Goal: Task Accomplishment & Management: Complete application form

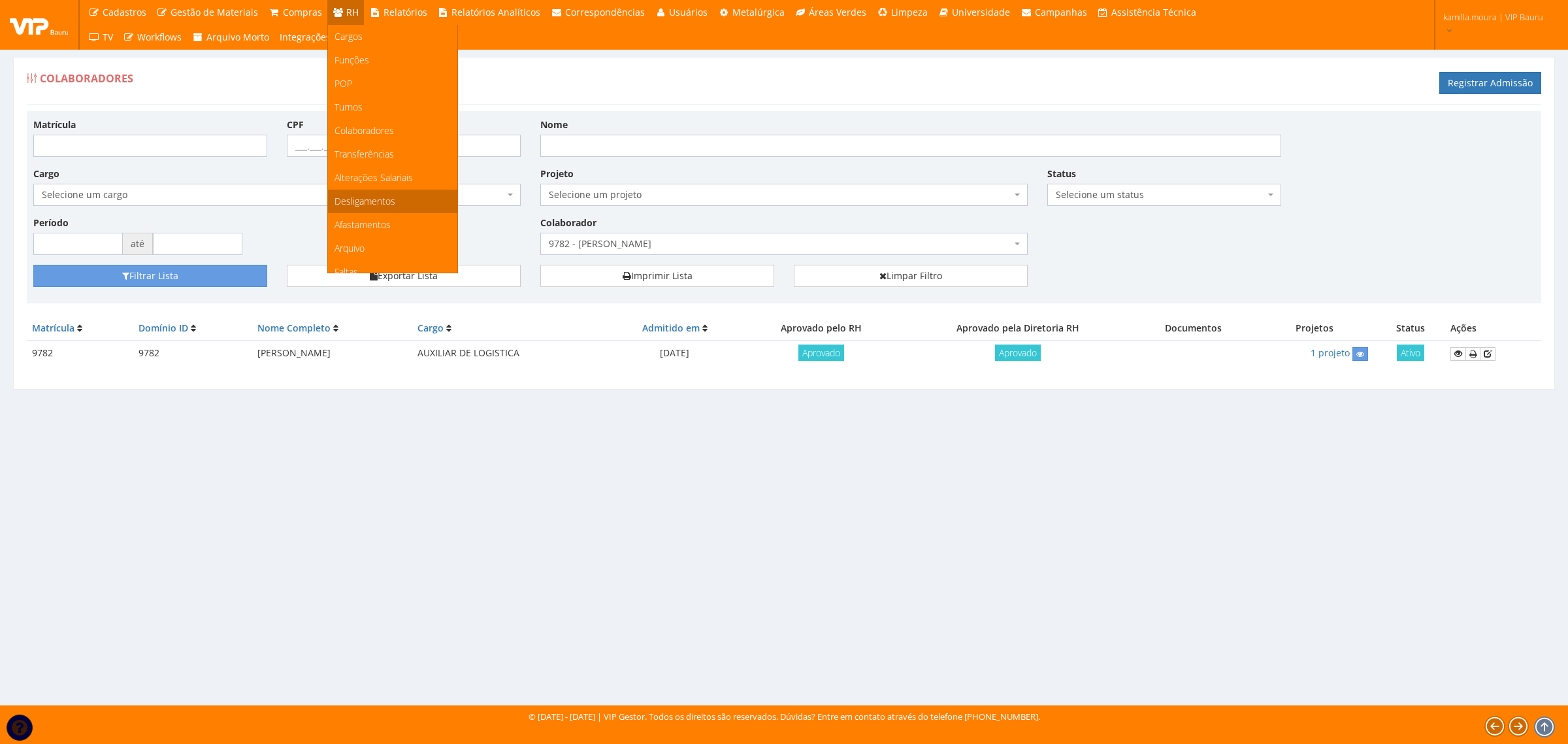
click at [388, 198] on span "Desligamentos" at bounding box center [365, 201] width 61 height 13
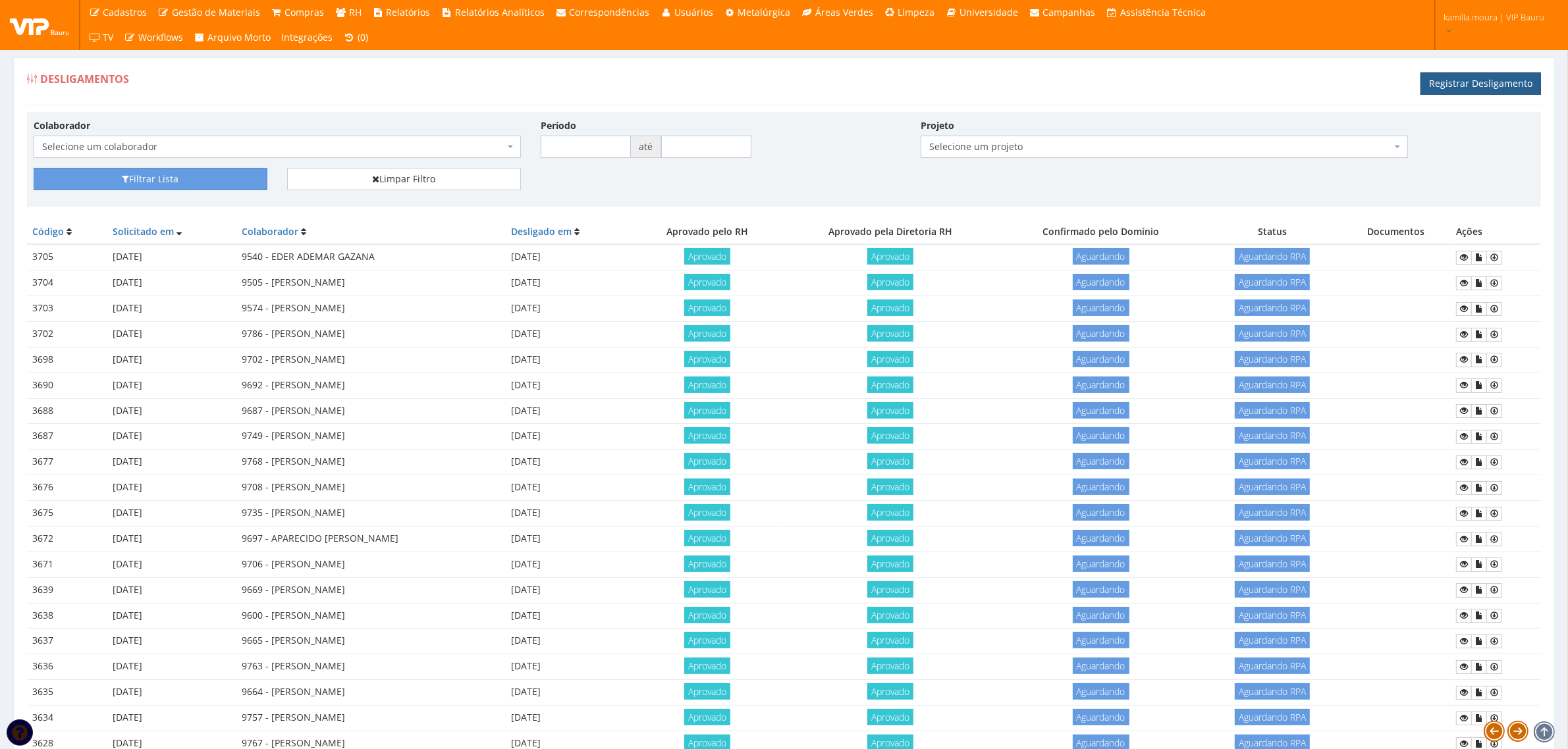
click at [1506, 85] on link "Registrar Desligamento" at bounding box center [1480, 84] width 120 height 22
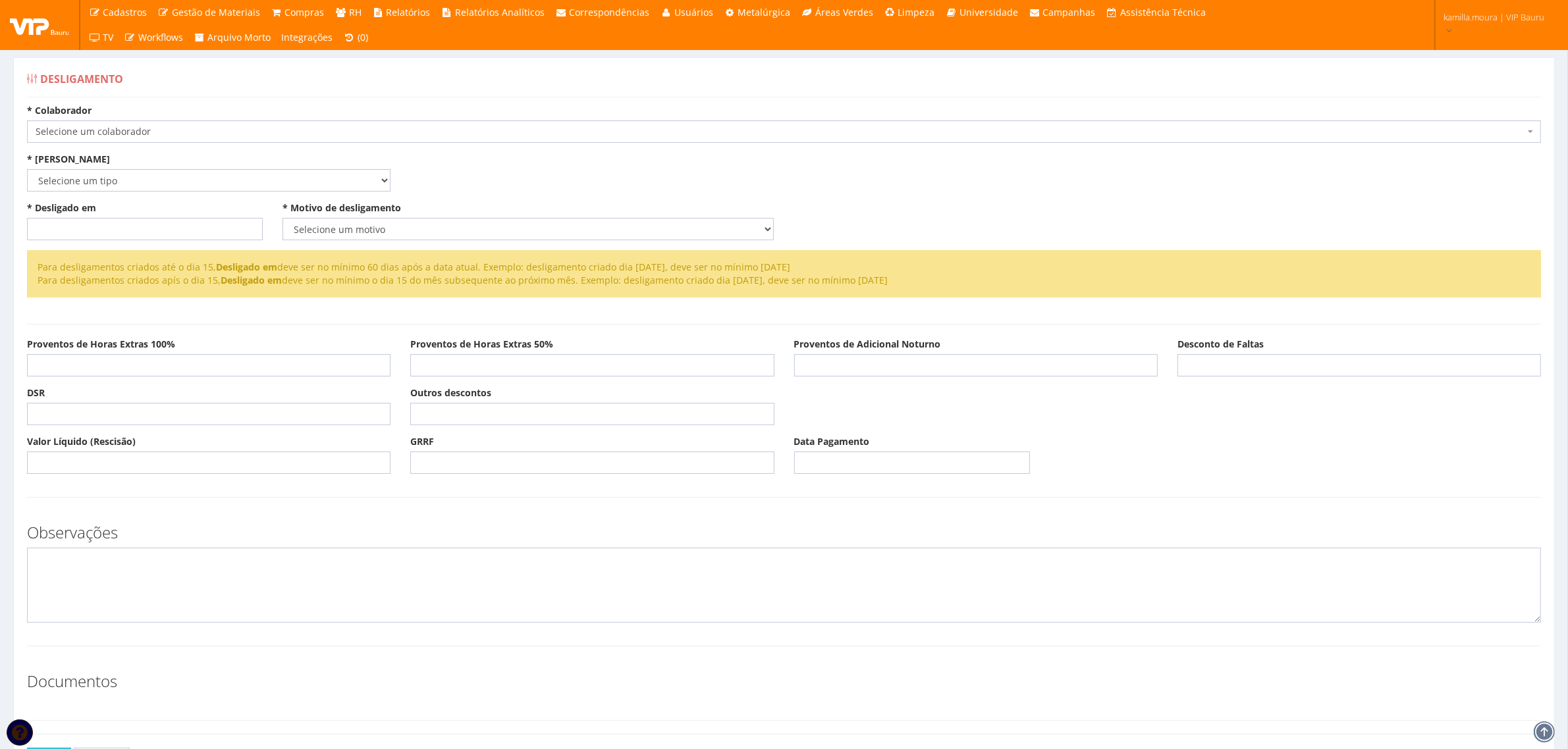
click at [508, 129] on span "Selecione um colaborador" at bounding box center [780, 131] width 1489 height 13
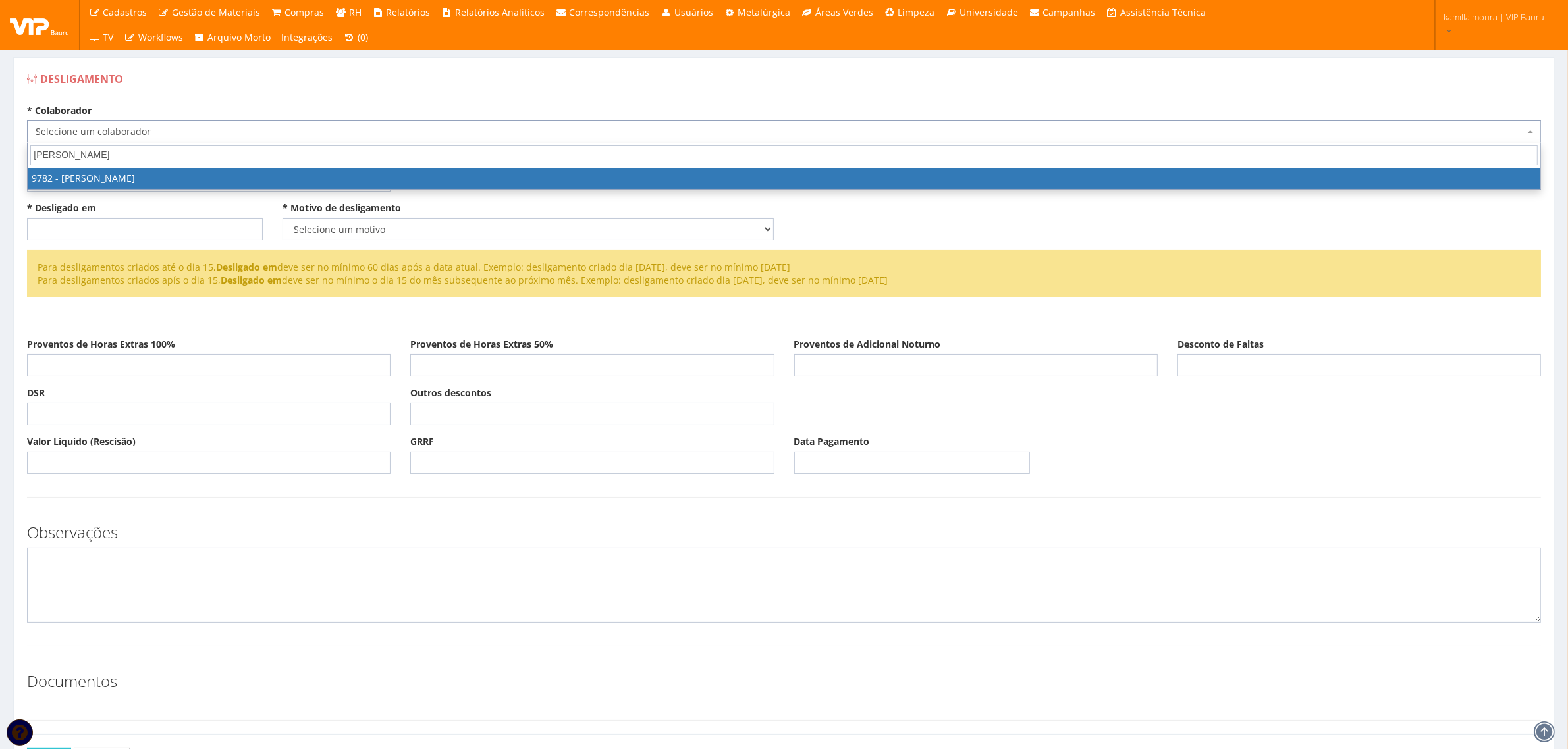
type input "MARCOS"
select select "4108"
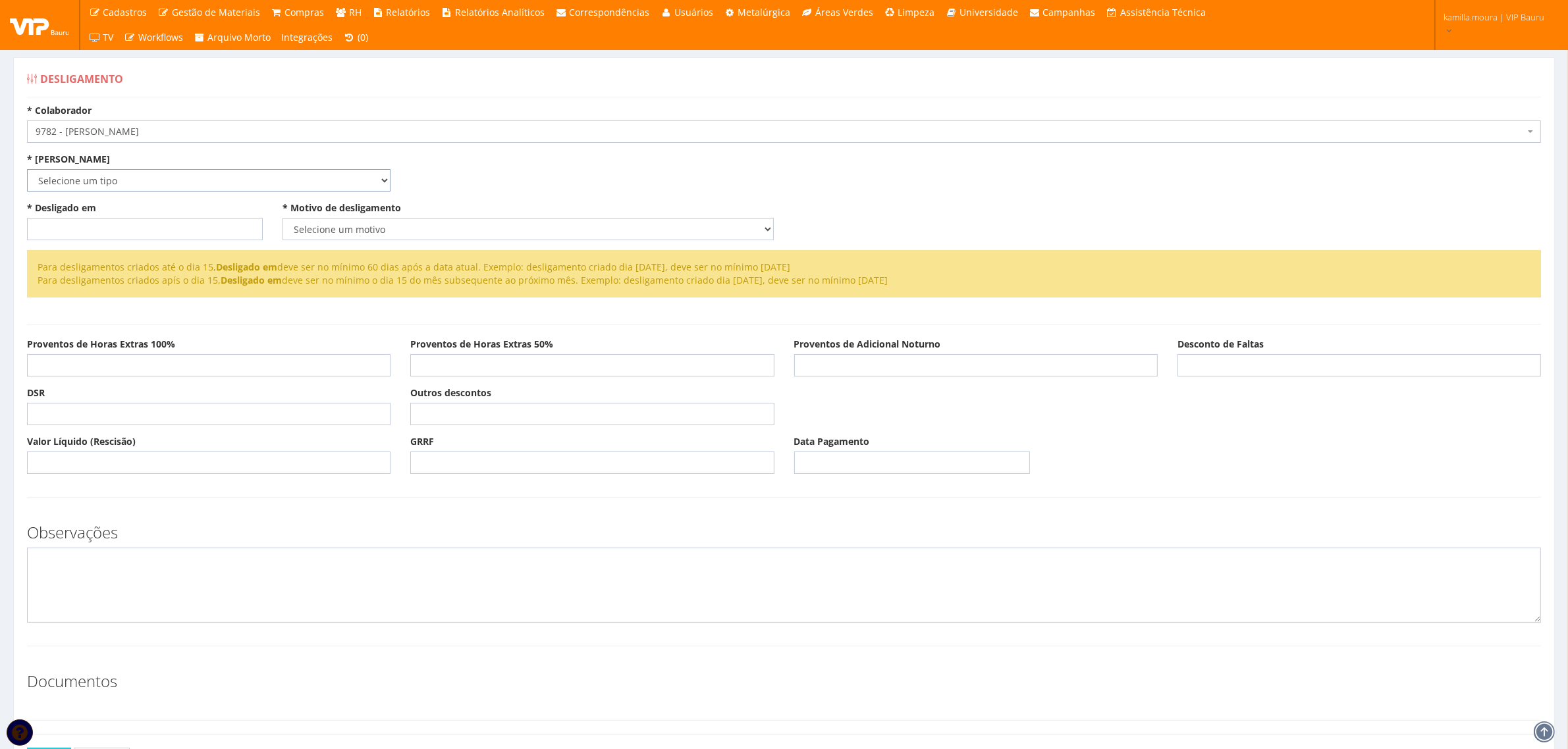
click at [239, 189] on select "Selecione um tipo Indenizado Trabalhando" at bounding box center [208, 180] width 363 height 22
select select "indenizado"
click at [27, 169] on select "Selecione um tipo Indenizado Trabalhando" at bounding box center [208, 180] width 363 height 22
click at [114, 225] on input "* Desligado em" at bounding box center [145, 229] width 236 height 22
type input "14/10/2025"
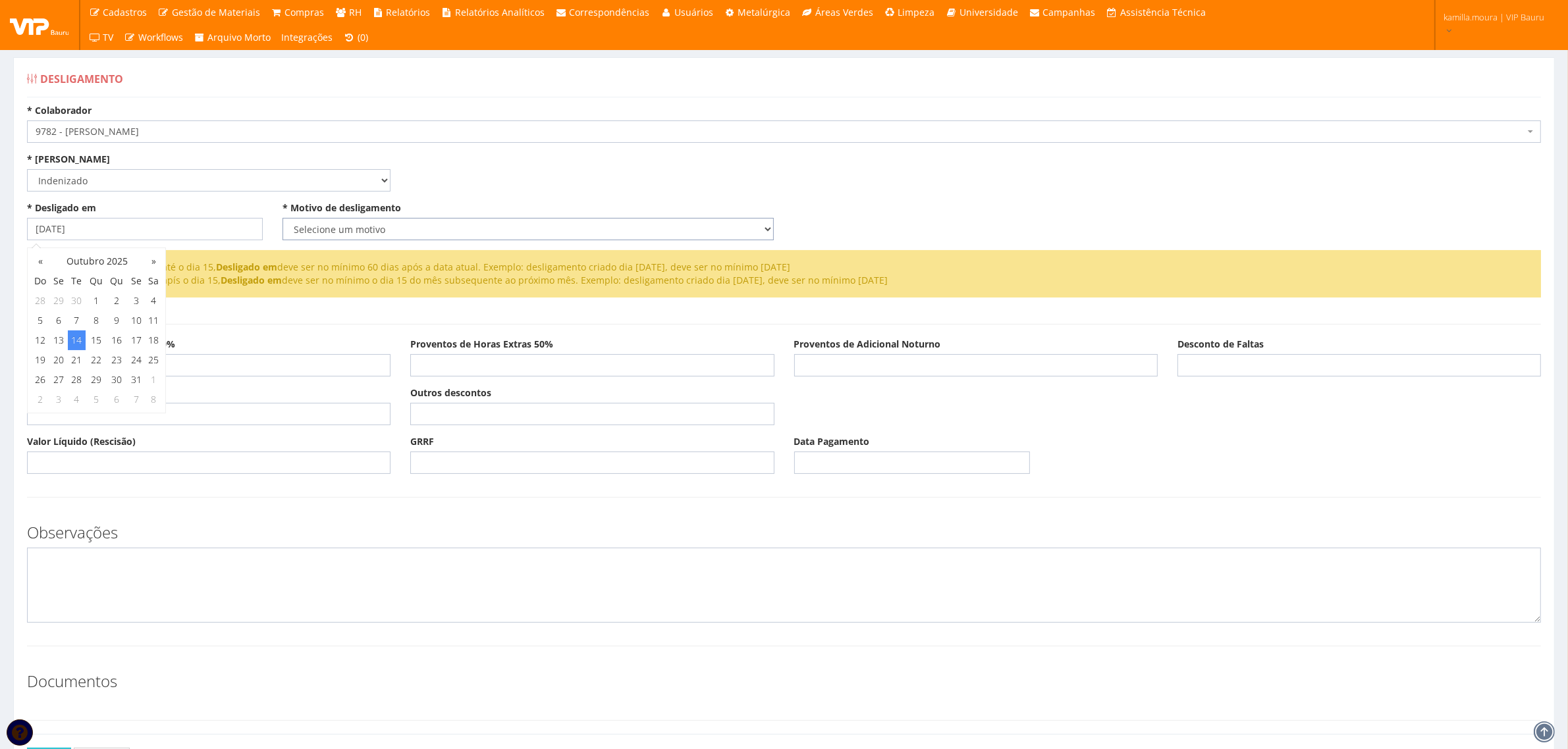
drag, startPoint x: 314, startPoint y: 219, endPoint x: 314, endPoint y: 225, distance: 6.0
click at [314, 219] on select "Selecione um motivo Com Justa Causa Sem Justa Causa Pedido de Demissão Término …" at bounding box center [528, 229] width 491 height 22
select select "pedido_demissao"
click at [283, 218] on select "Selecione um motivo Com Justa Causa Sem Justa Causa Pedido de Demissão Término …" at bounding box center [528, 229] width 491 height 22
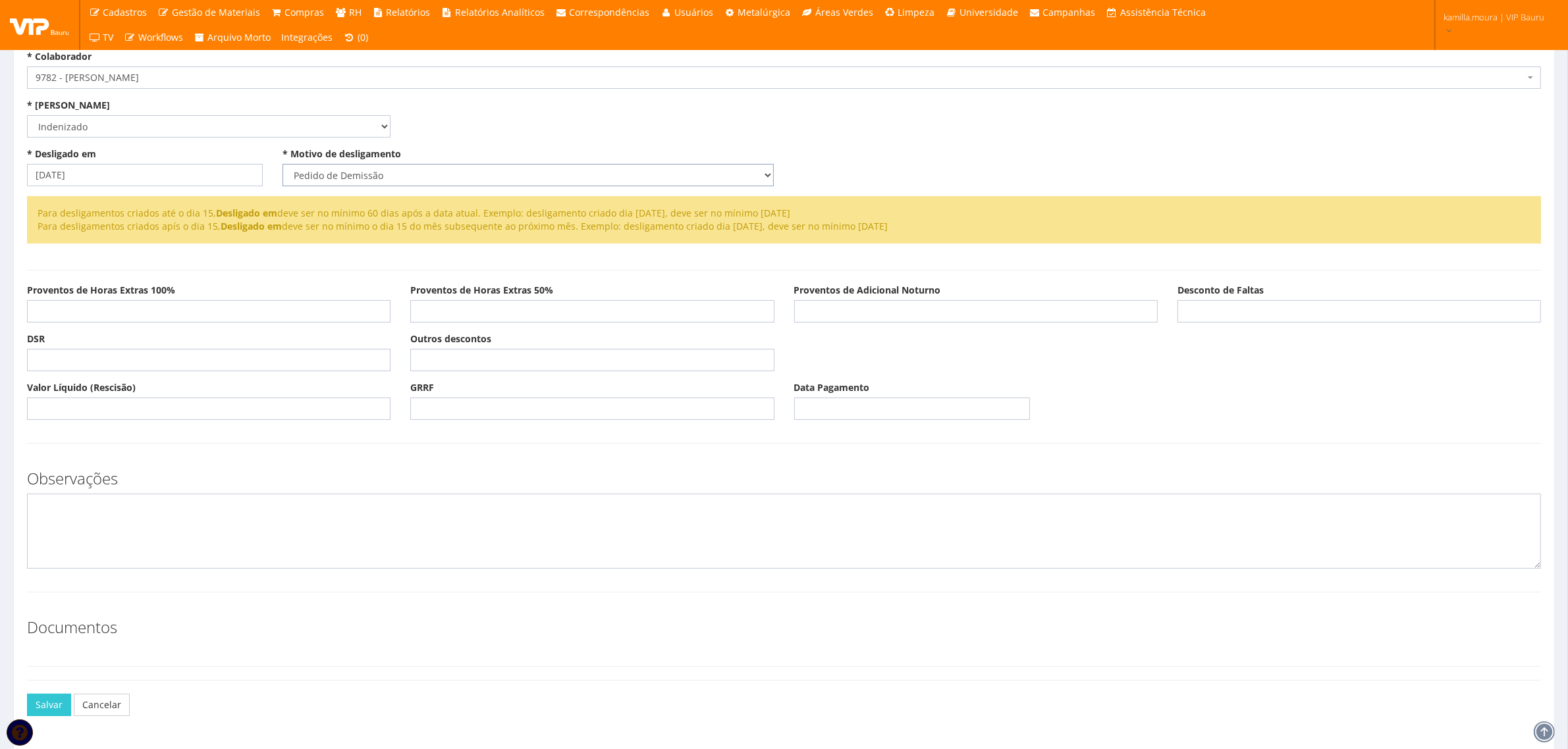
scroll to position [101, 0]
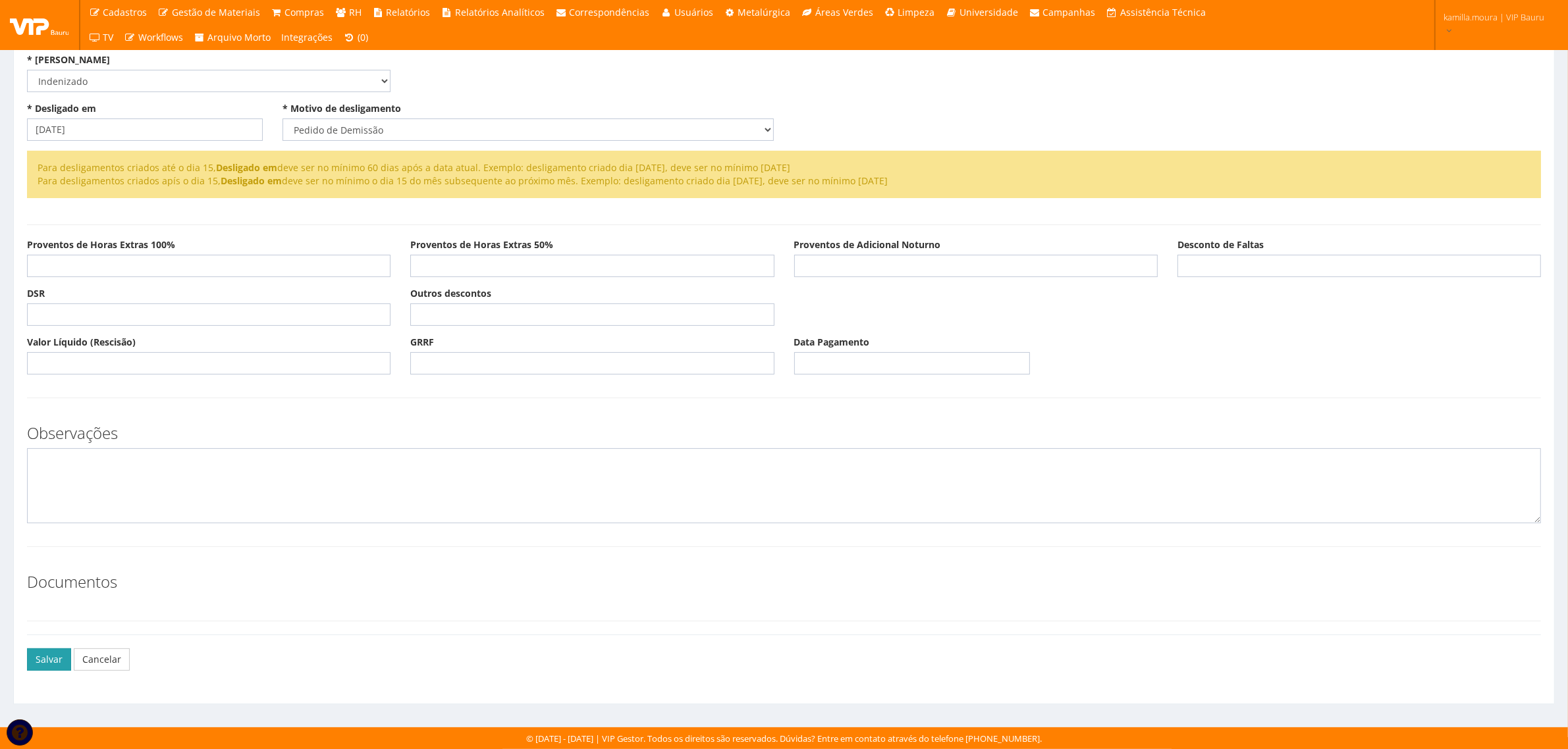
click at [60, 652] on button "Salvar" at bounding box center [50, 659] width 44 height 22
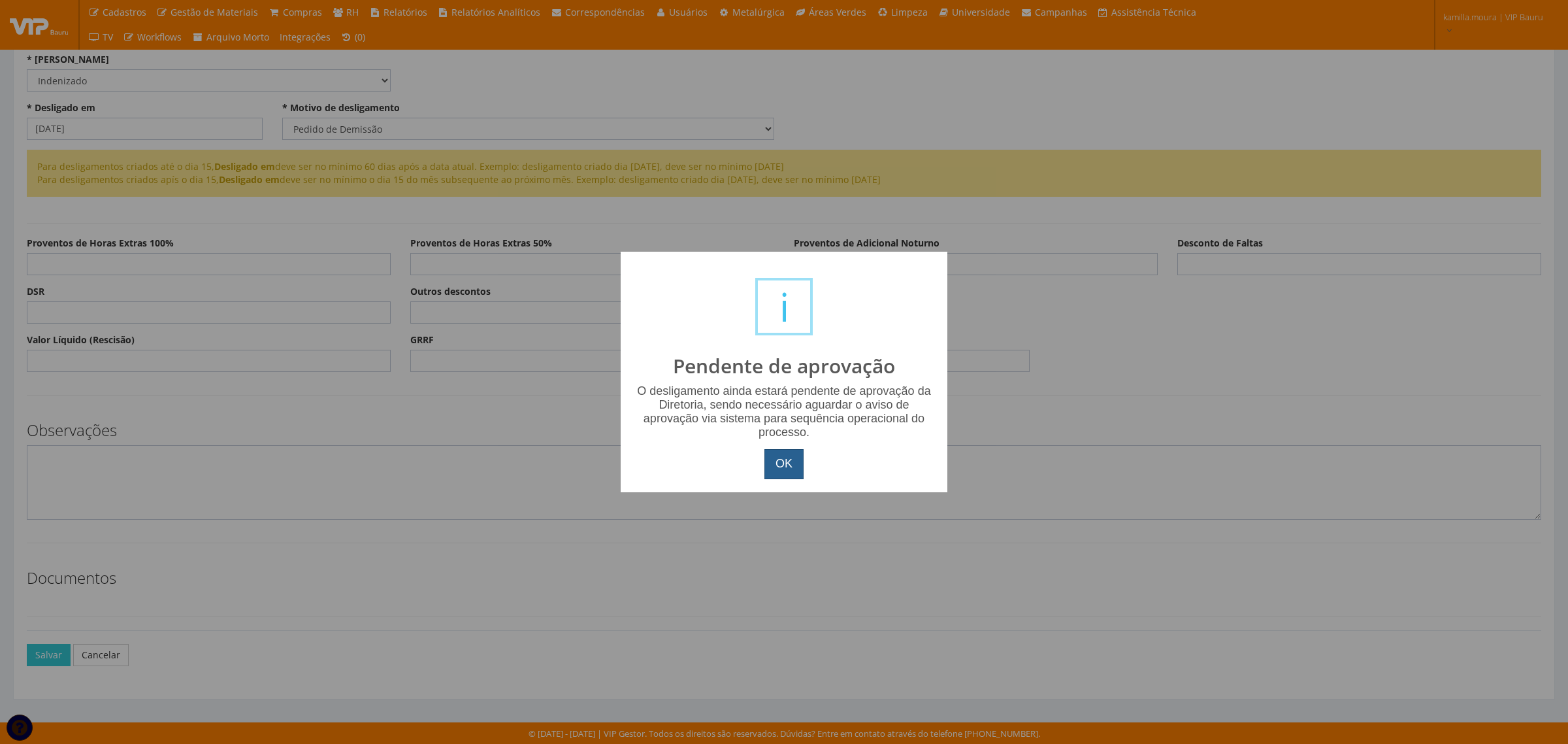
click at [766, 465] on button "OK" at bounding box center [784, 463] width 39 height 30
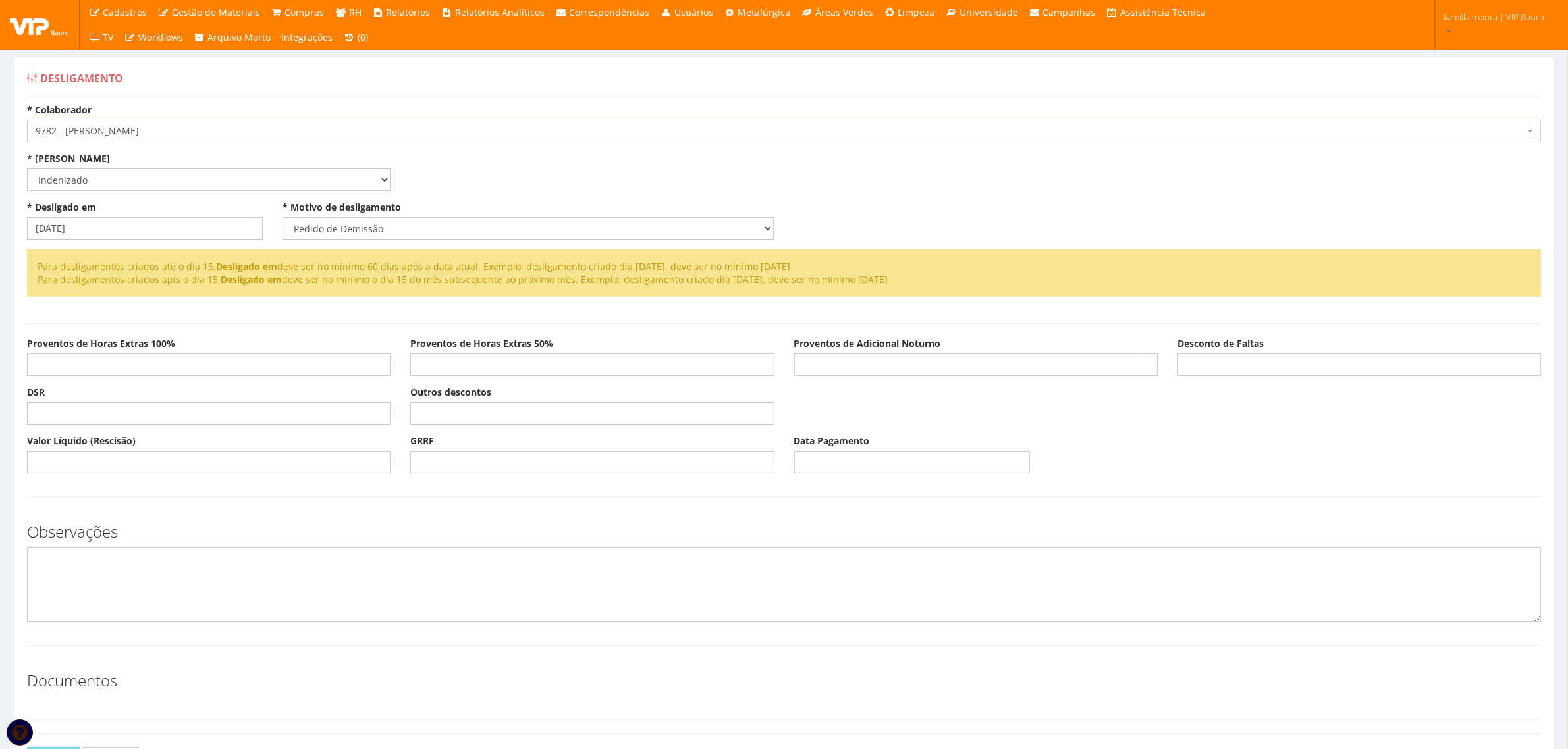
scroll to position [0, 0]
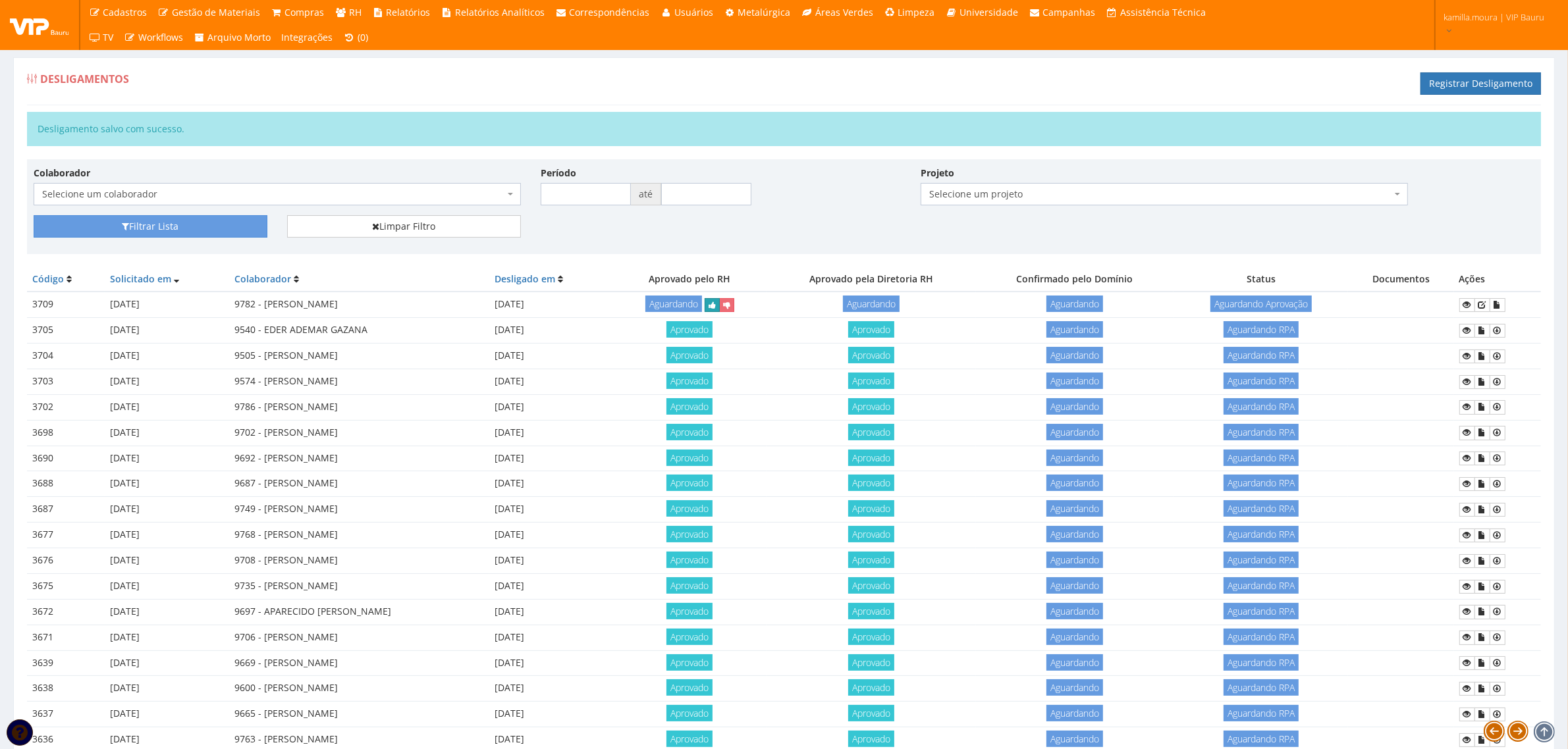
click at [716, 307] on icon "submit" at bounding box center [712, 305] width 7 height 9
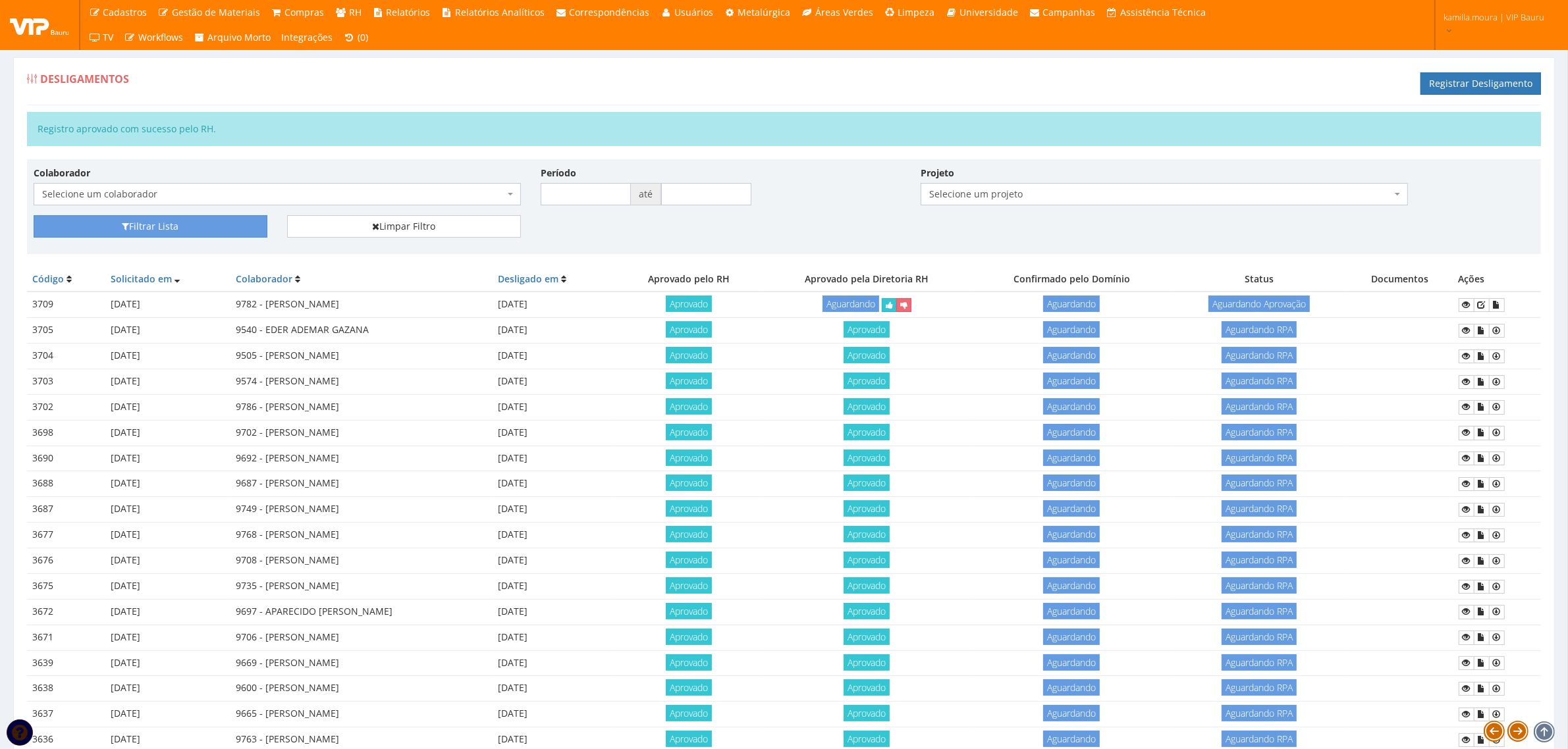
click at [931, 313] on td "Aguardando" at bounding box center [866, 304] width 211 height 26
click at [893, 306] on icon "submit" at bounding box center [889, 305] width 7 height 9
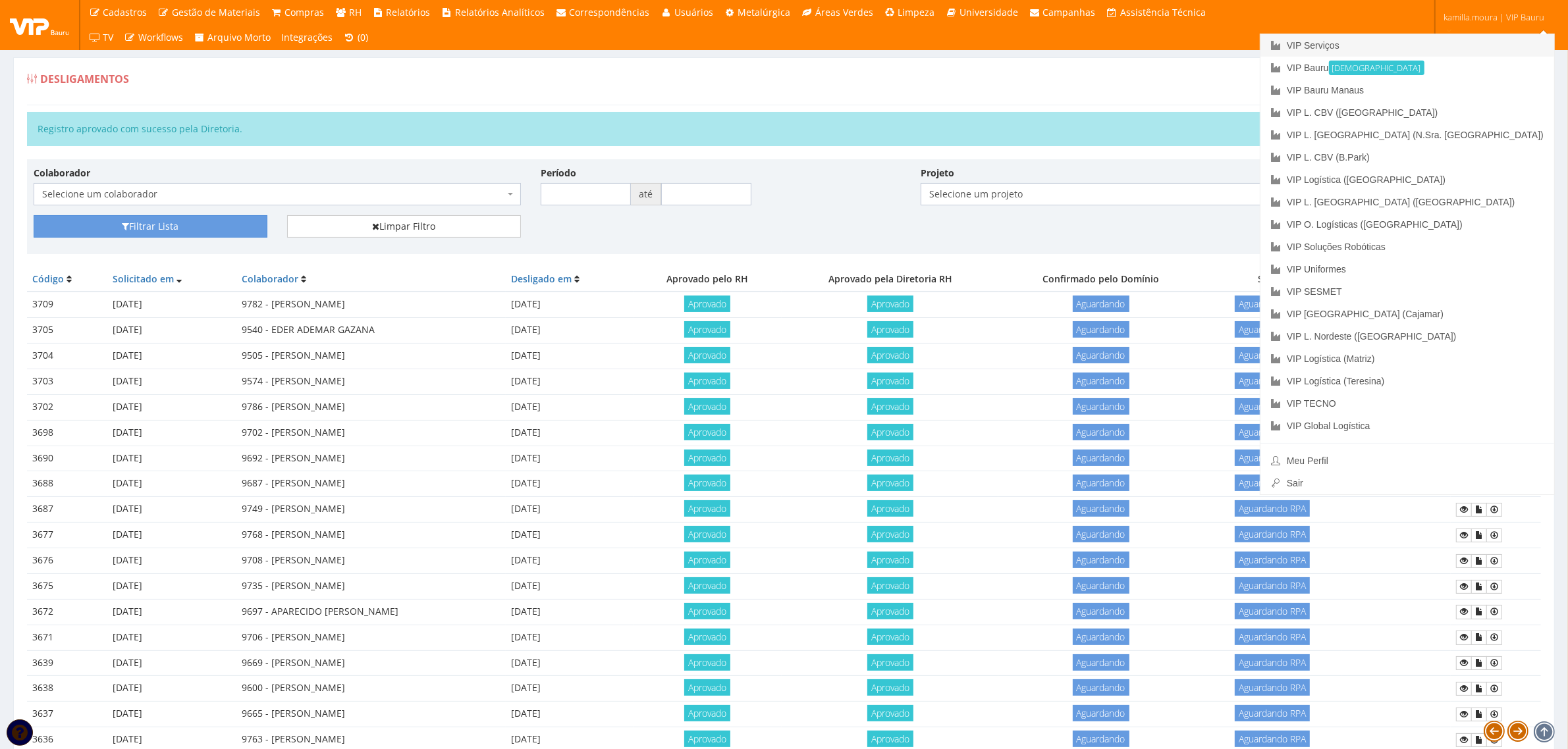
click at [1436, 47] on link "VIP Serviços" at bounding box center [1407, 45] width 294 height 22
